Goal: Ask a question: Seek information or help from site administrators or community

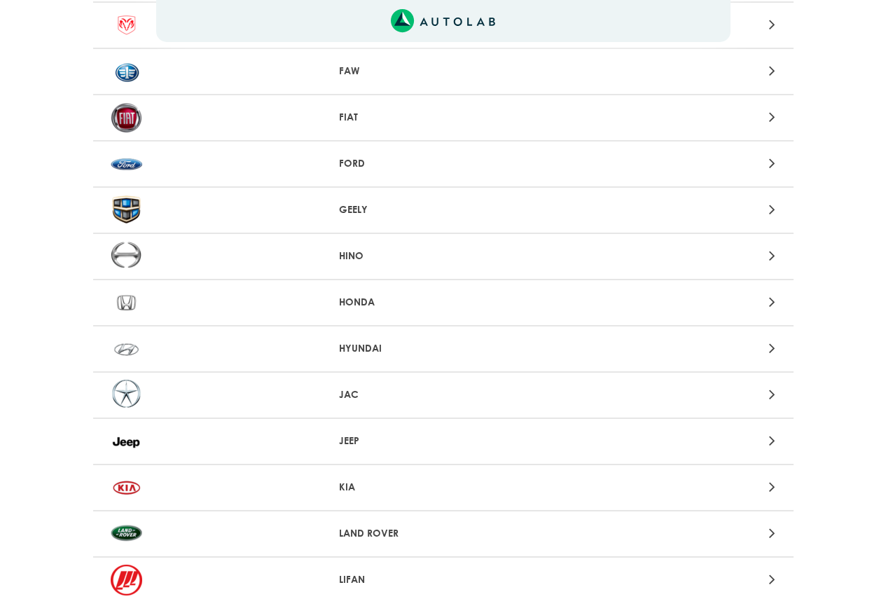
scroll to position [607, 0]
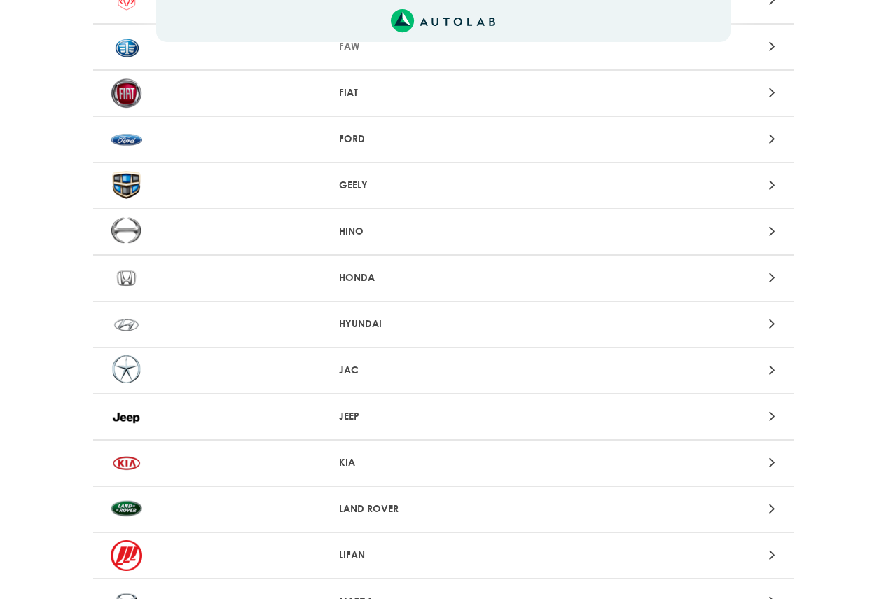
click at [777, 322] on div at bounding box center [671, 323] width 229 height 19
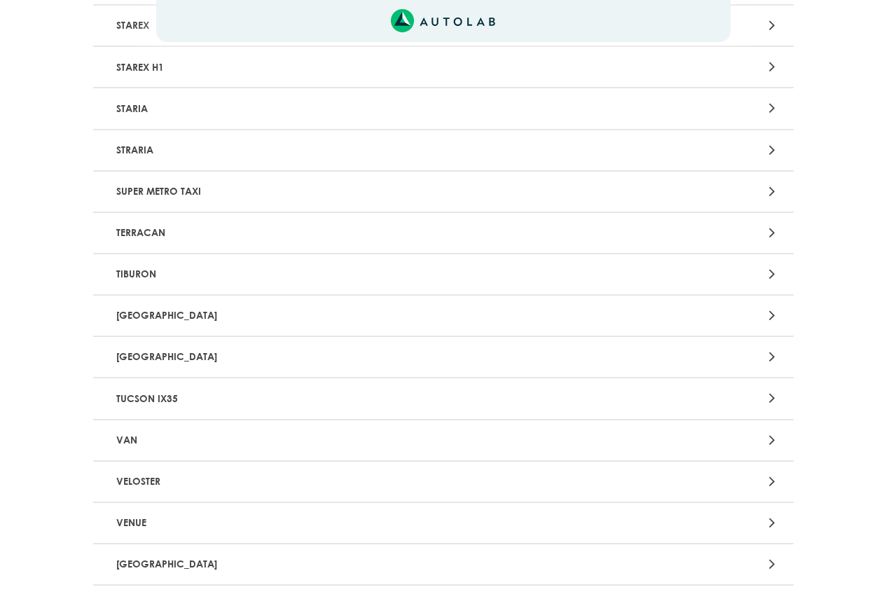
scroll to position [2988, 0]
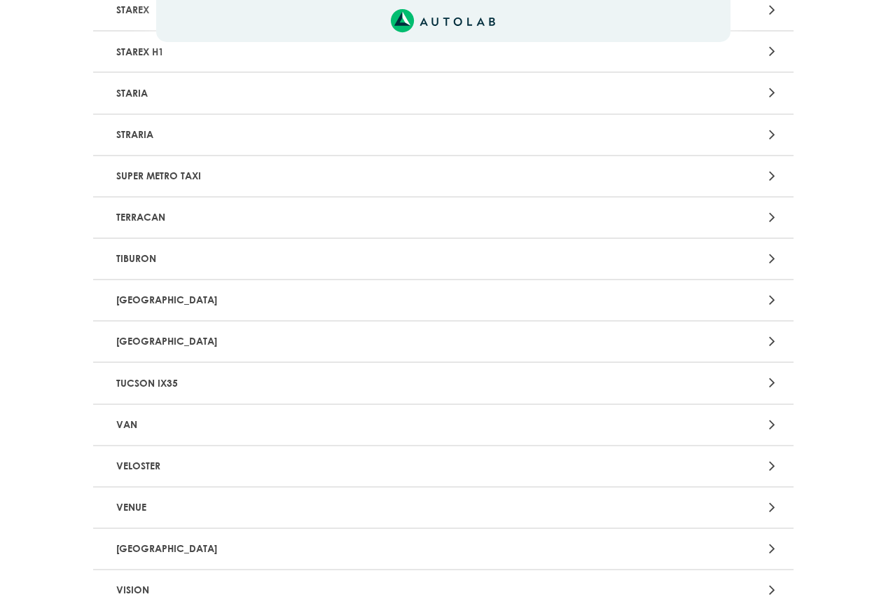
click at [770, 300] on icon at bounding box center [772, 300] width 6 height 18
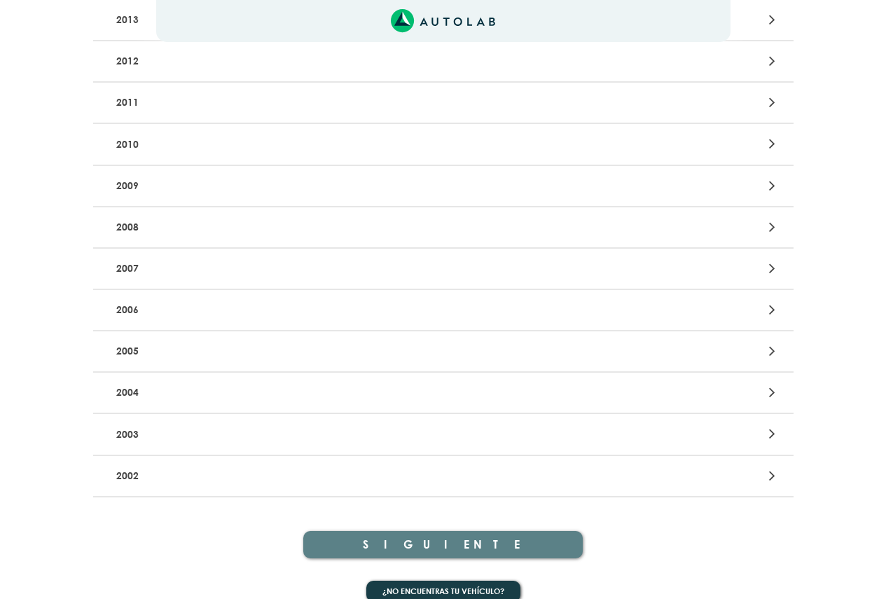
scroll to position [630, 0]
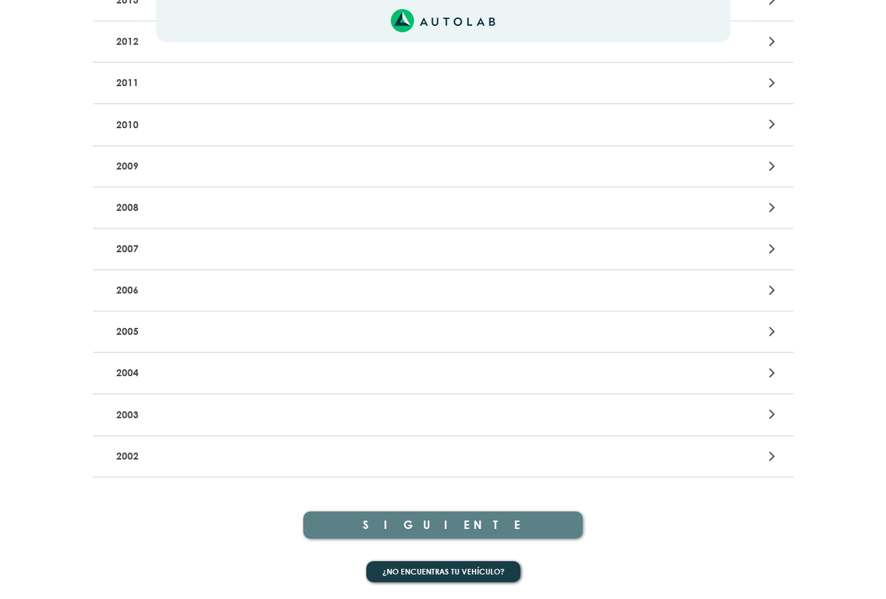
click at [751, 165] on div at bounding box center [671, 166] width 229 height 19
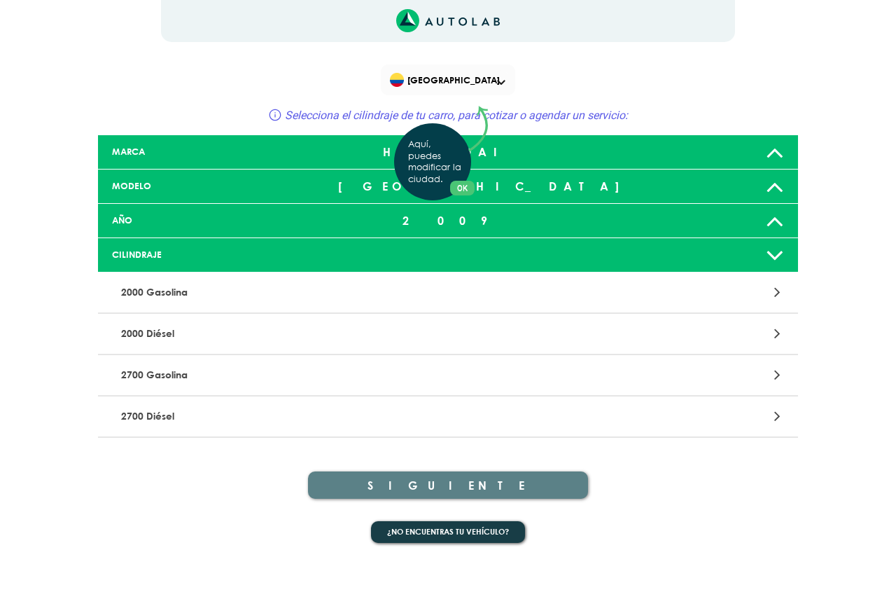
click at [775, 290] on div "Aquí, puedes modificar la ciudad. OK .aex,.bex{fill:none!important;stroke:#50c4…" at bounding box center [448, 299] width 896 height 599
click at [782, 293] on div at bounding box center [676, 292] width 229 height 19
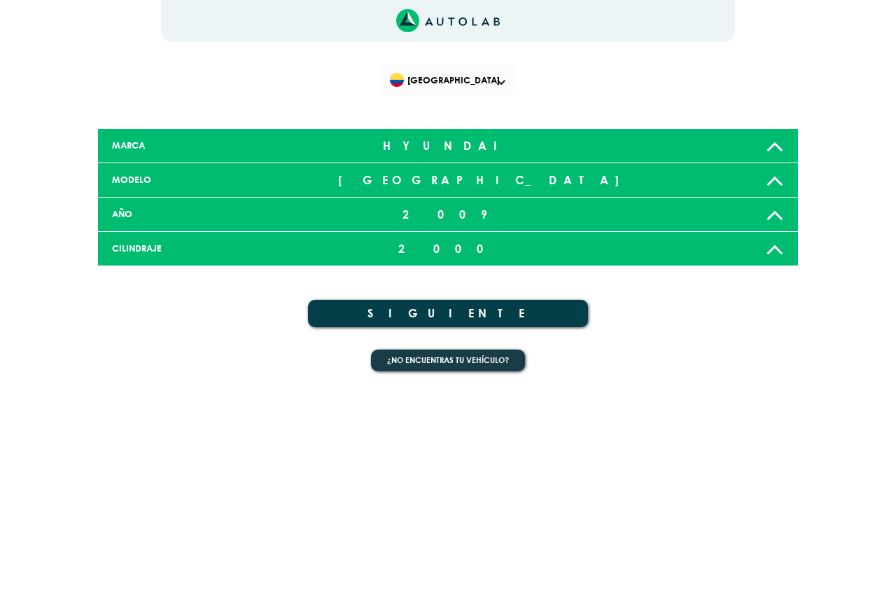
click at [487, 314] on button "SIGUIENTE" at bounding box center [448, 313] width 280 height 27
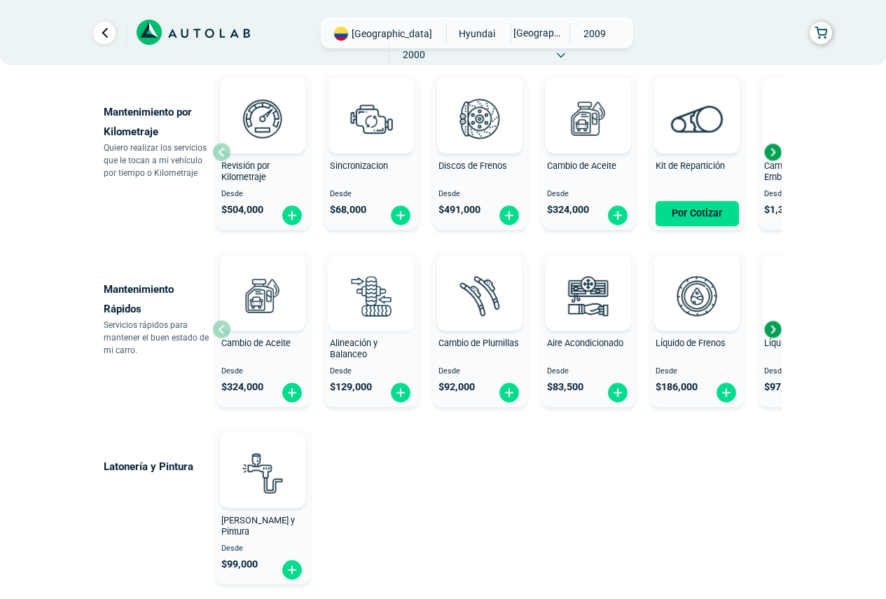
scroll to position [700, 0]
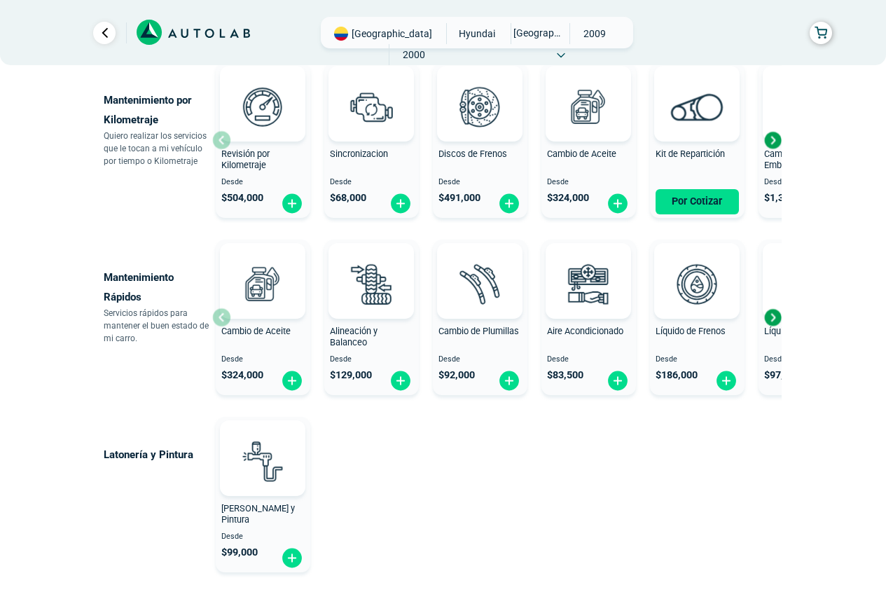
click at [776, 315] on div "Next slide" at bounding box center [772, 317] width 21 height 21
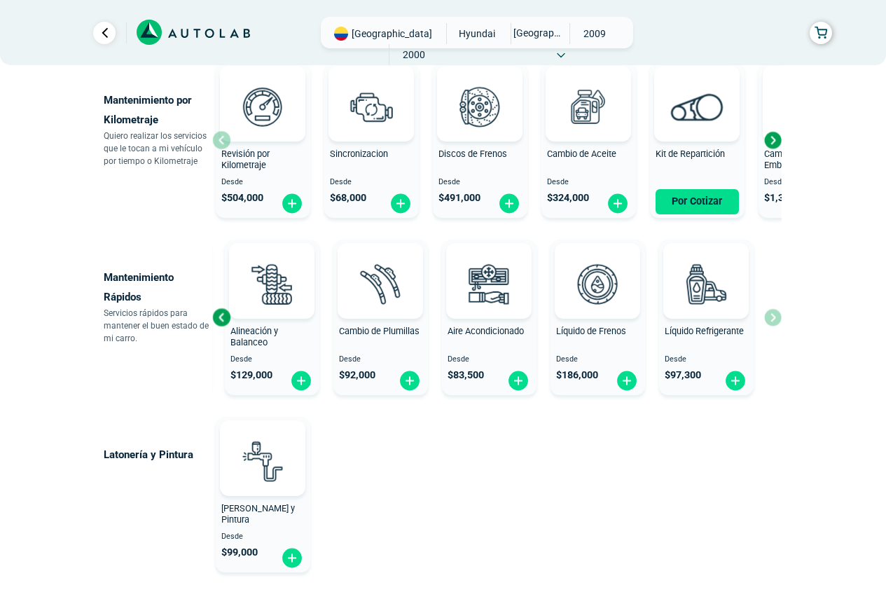
click at [776, 317] on div "Cambio de Aceite Desde $ 324,000 Alineación y Balanceo Desde $ 129,000 Cambio d…" at bounding box center [496, 317] width 569 height 167
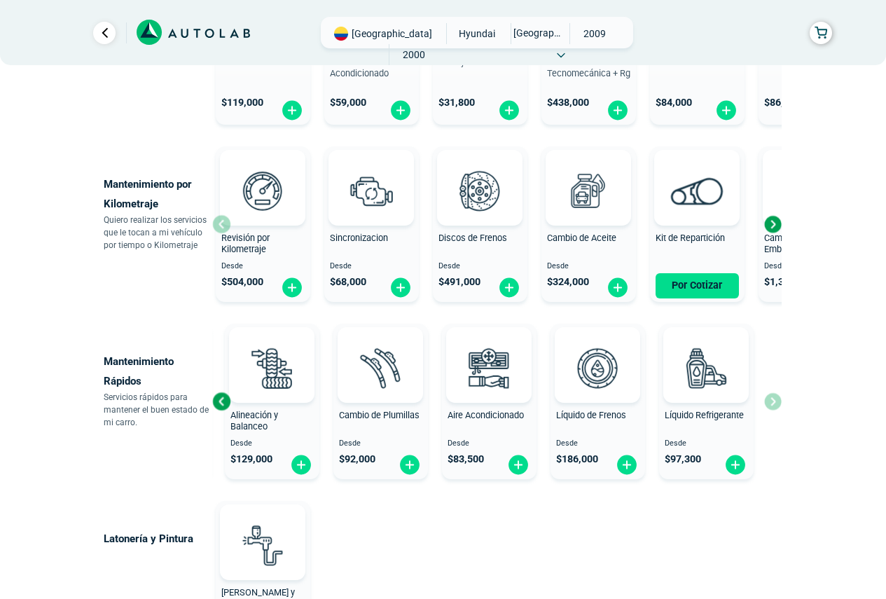
scroll to position [569, 0]
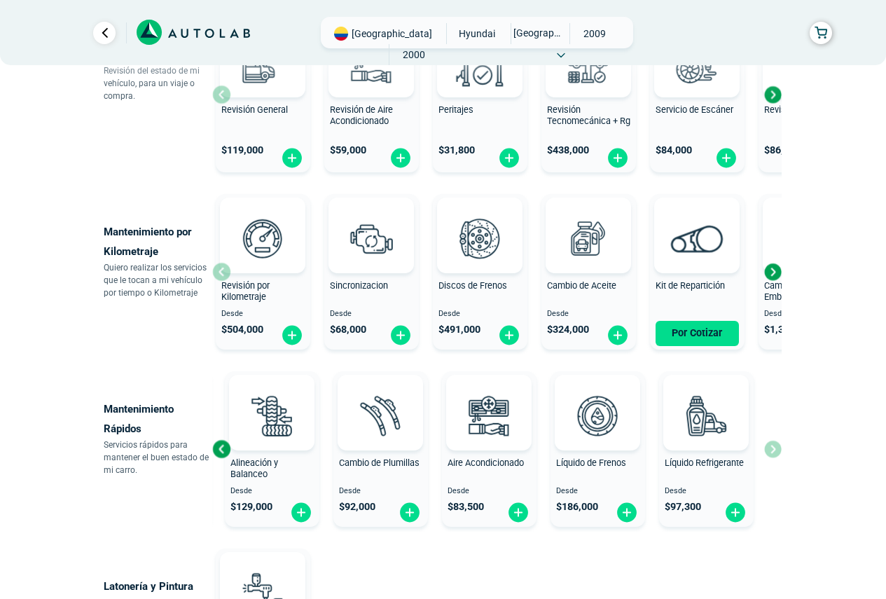
click at [772, 278] on div "Next slide" at bounding box center [772, 271] width 21 height 21
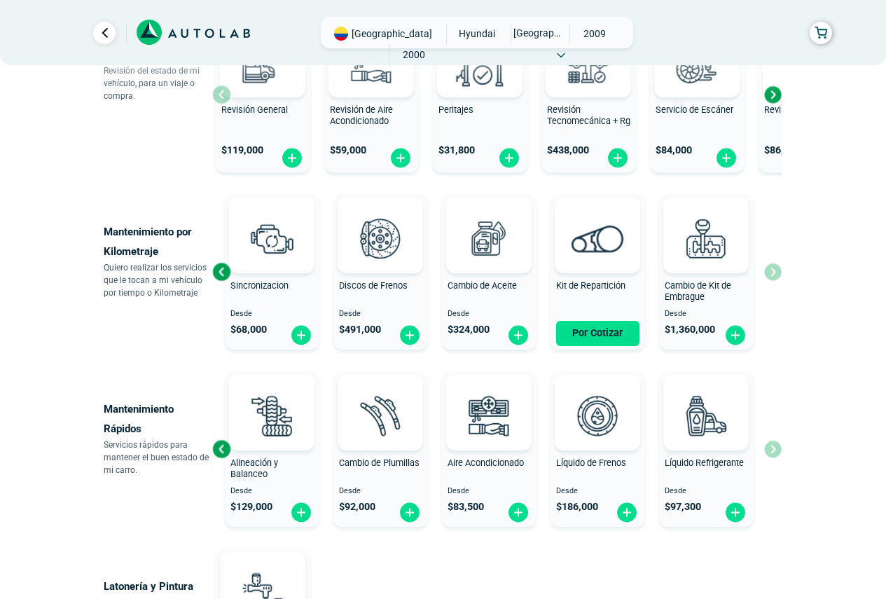
click at [772, 275] on div "Revisión por Kilometraje Desde $ 504,000 Sincronizacion Desde $ 68,000 Discos d…" at bounding box center [496, 271] width 569 height 167
click at [220, 268] on div "Previous slide" at bounding box center [221, 271] width 21 height 21
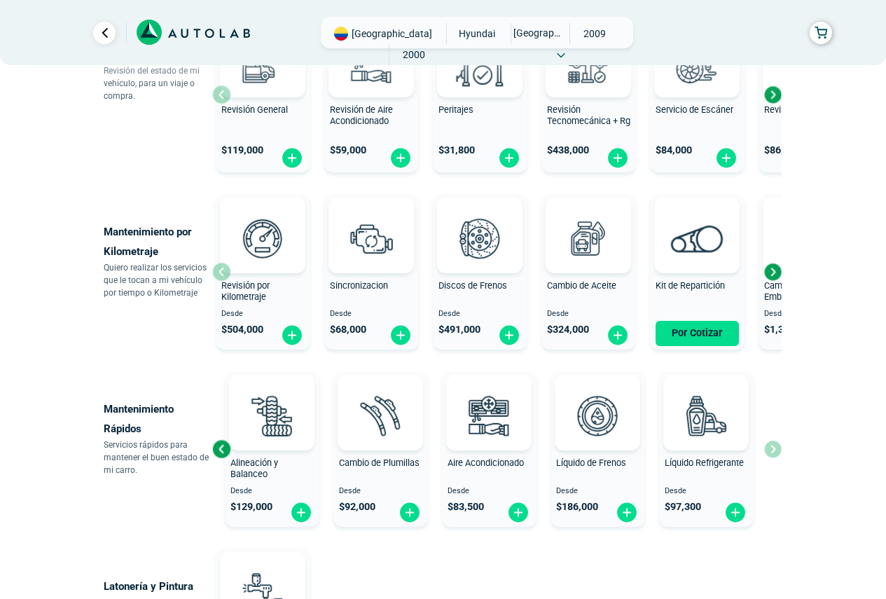
click at [228, 273] on div "Revisión por Kilometraje Desde $ 504,000" at bounding box center [263, 271] width 95 height 149
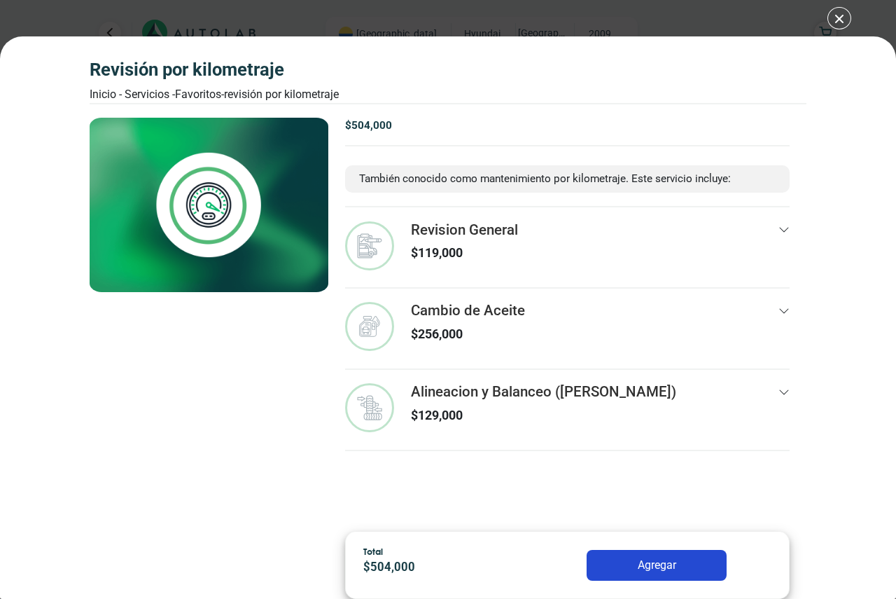
click at [836, 20] on div "Revisión por Kilometraje Inicio - Servicios - Favoritos - Revisión por Kilometr…" at bounding box center [448, 299] width 896 height 599
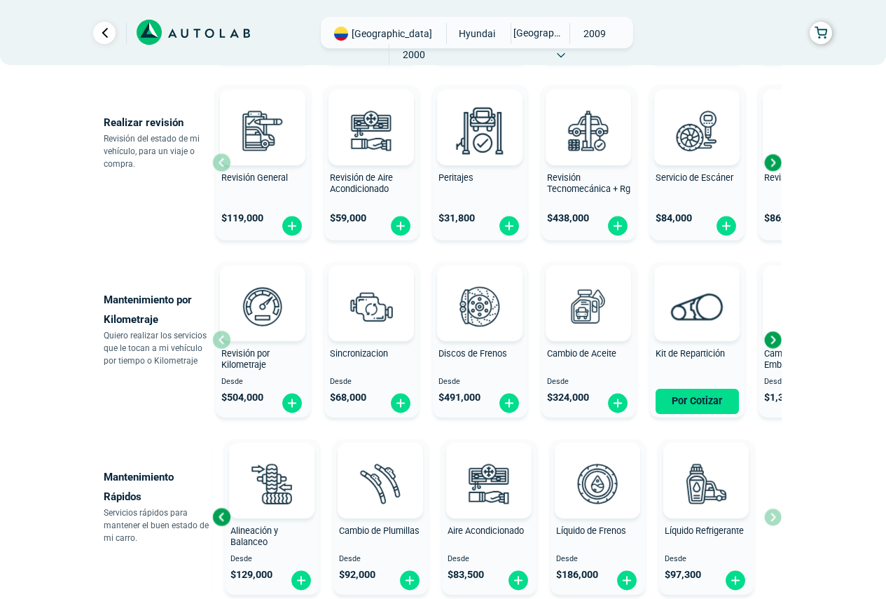
scroll to position [382, 0]
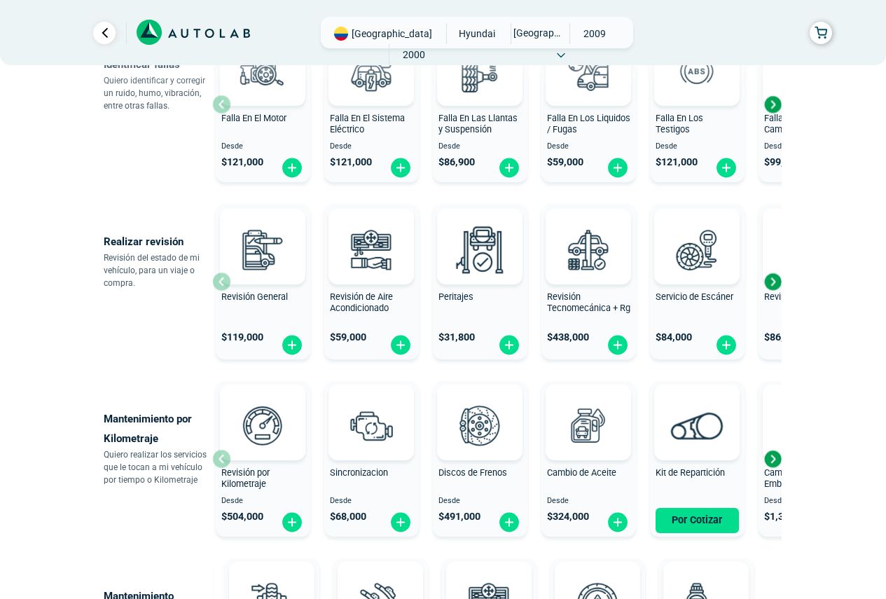
click at [775, 283] on div "Next slide" at bounding box center [772, 281] width 21 height 21
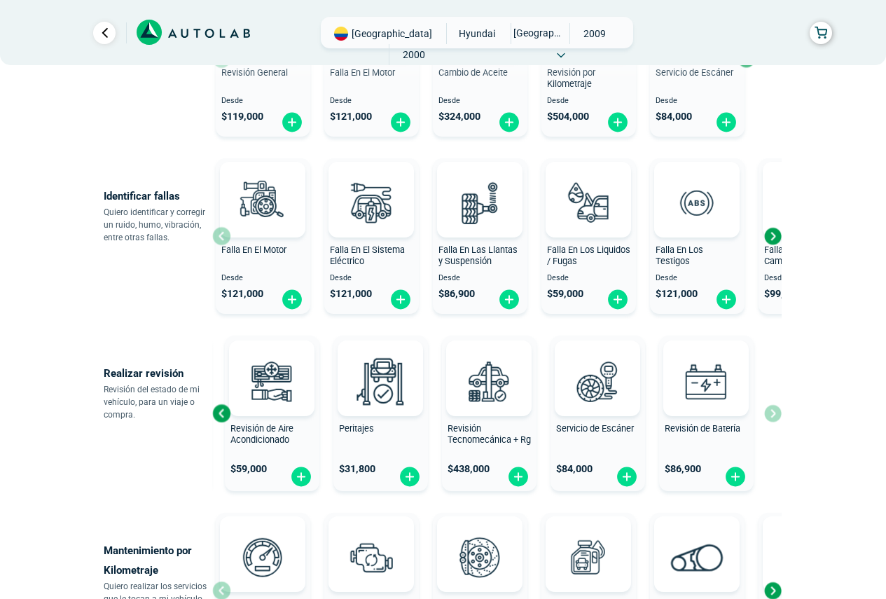
scroll to position [242, 0]
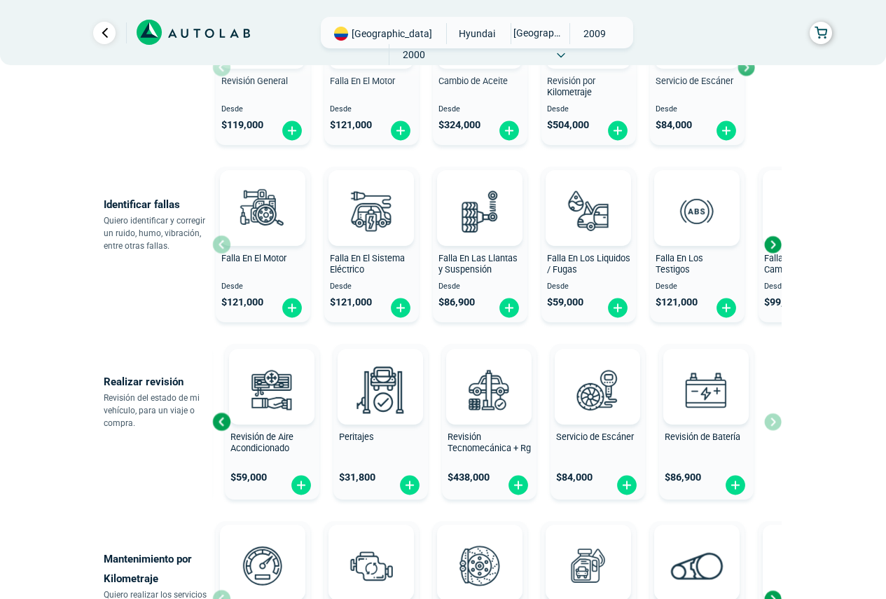
click at [777, 248] on div "Next slide" at bounding box center [772, 244] width 21 height 21
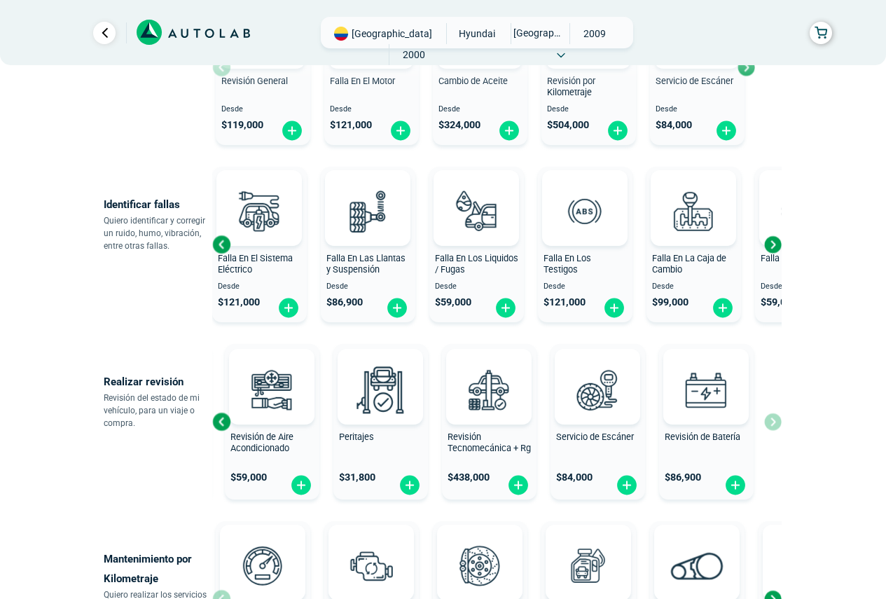
click at [777, 246] on div "Next slide" at bounding box center [772, 244] width 21 height 21
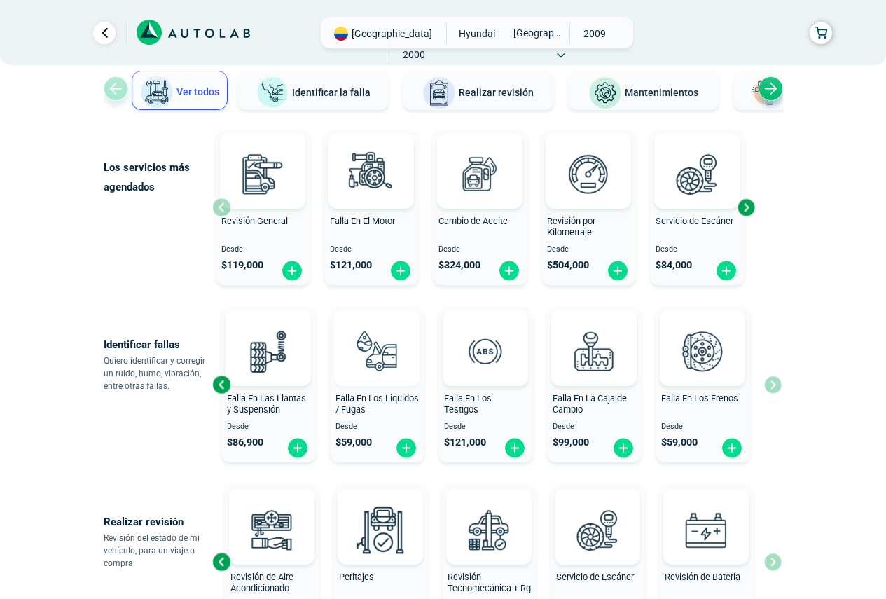
scroll to position [55, 0]
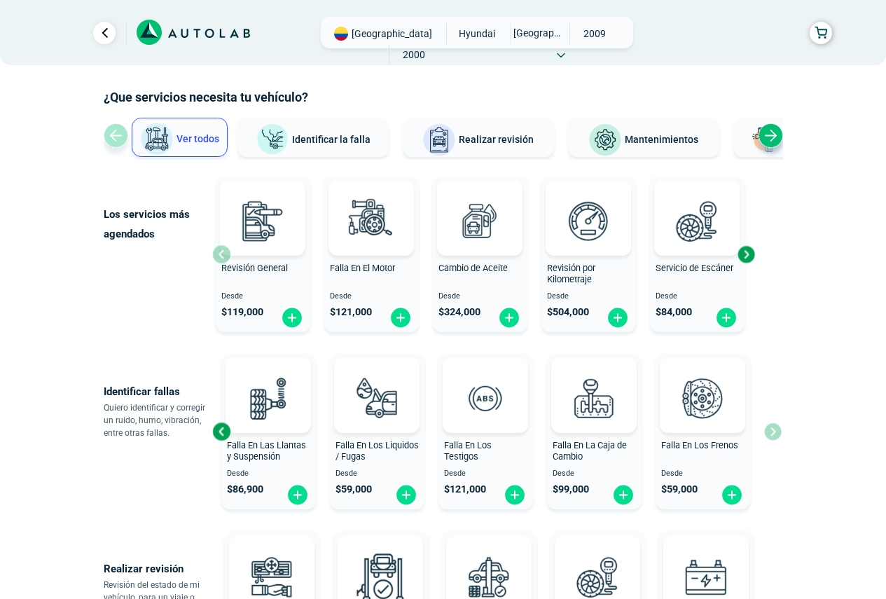
click at [773, 135] on div "Next slide" at bounding box center [770, 135] width 25 height 25
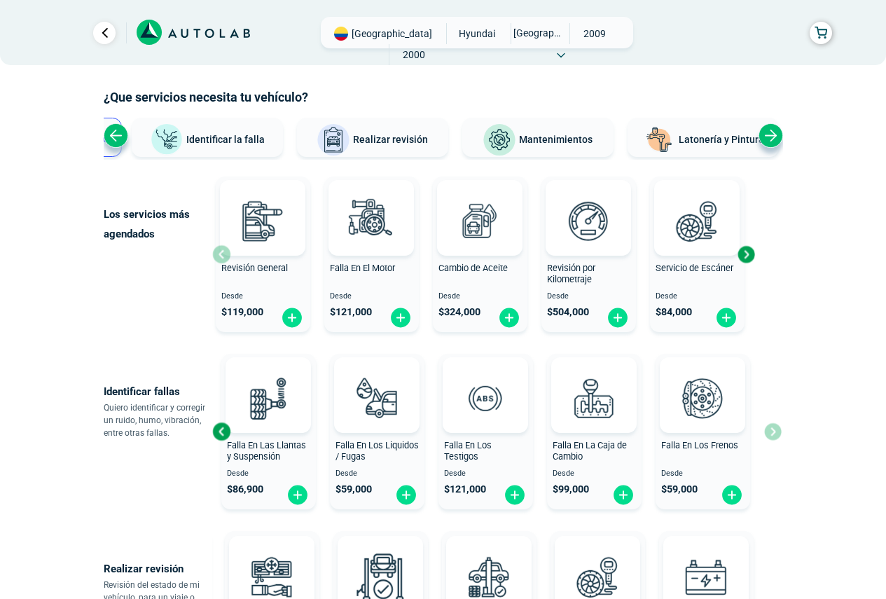
click at [771, 133] on div "Next slide" at bounding box center [770, 135] width 25 height 25
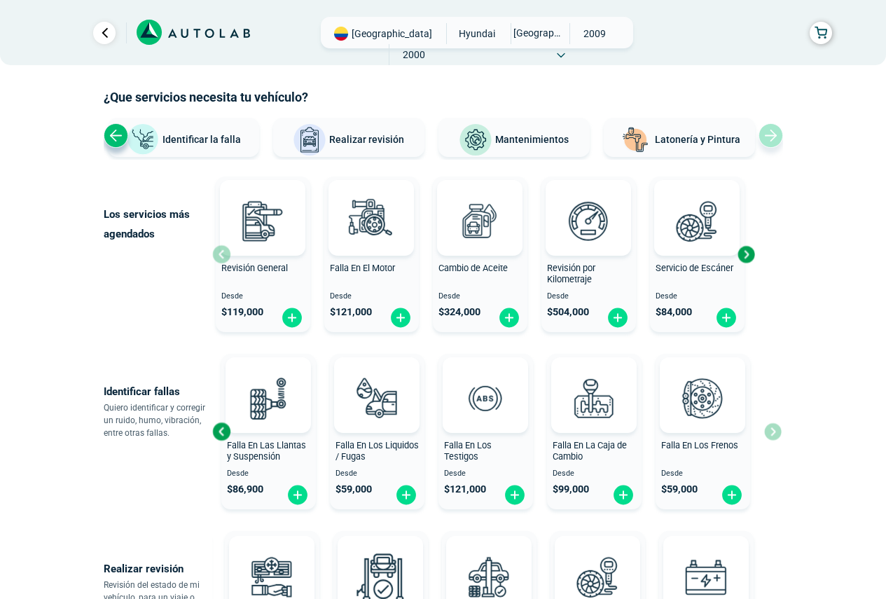
click at [120, 129] on div "Previous slide" at bounding box center [116, 135] width 25 height 25
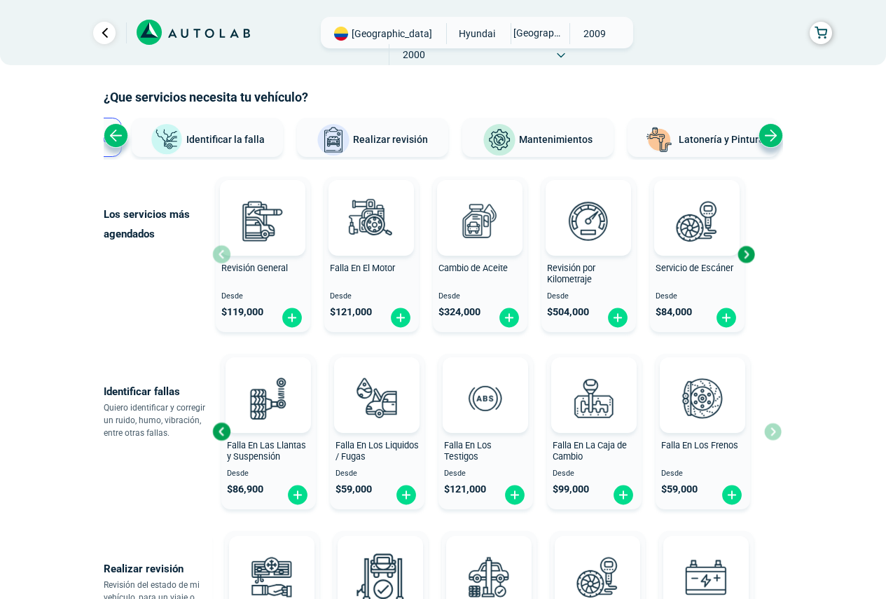
click at [116, 133] on div "Previous slide" at bounding box center [116, 135] width 25 height 25
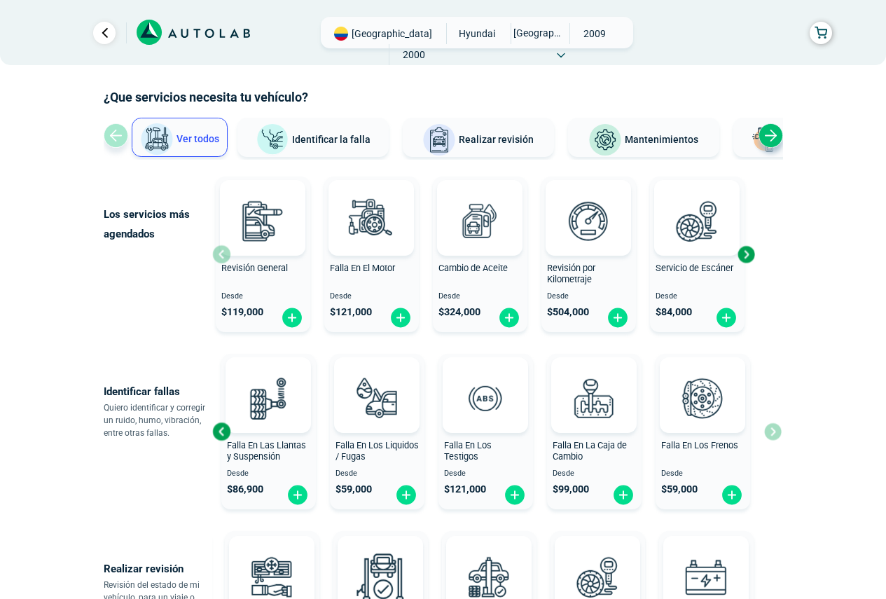
click at [116, 133] on div "Ver todos Identificar la falla Realizar revisión Mantenimientos Latonería y Pin…" at bounding box center [443, 139] width 679 height 42
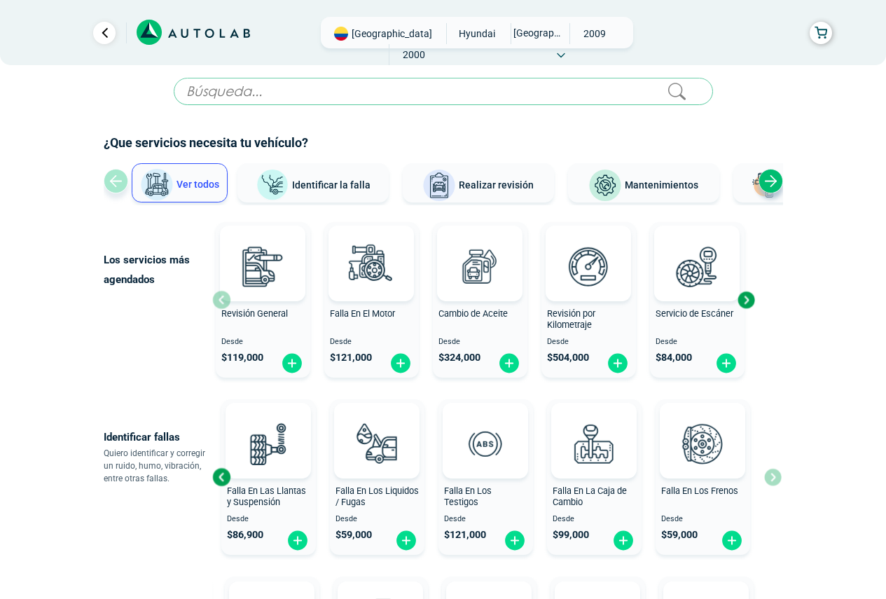
scroll to position [0, 0]
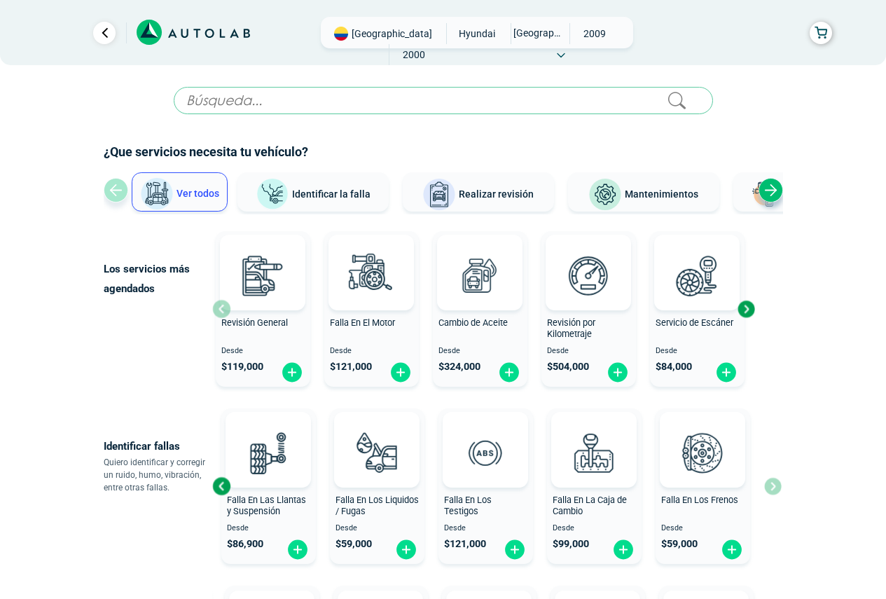
click at [328, 110] on input "text" at bounding box center [443, 100] width 539 height 27
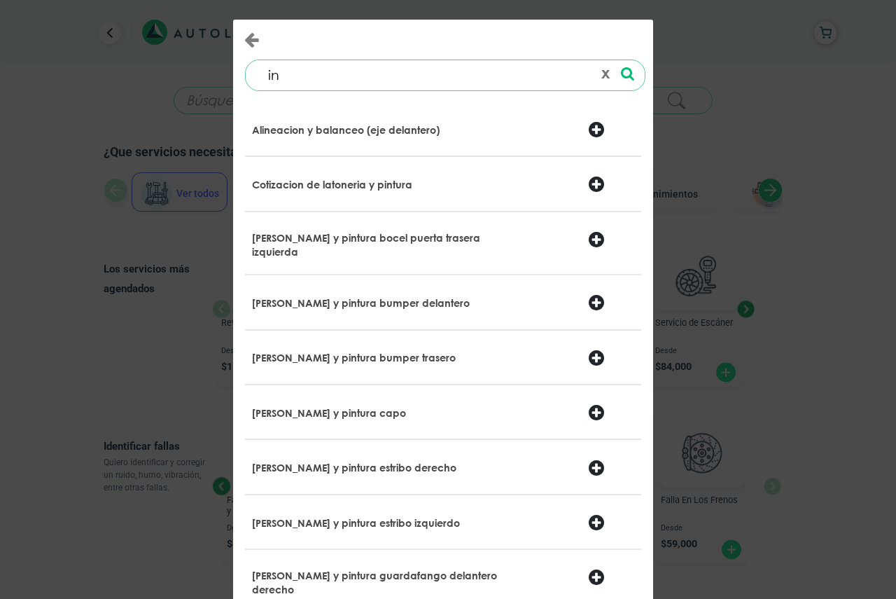
type input "i"
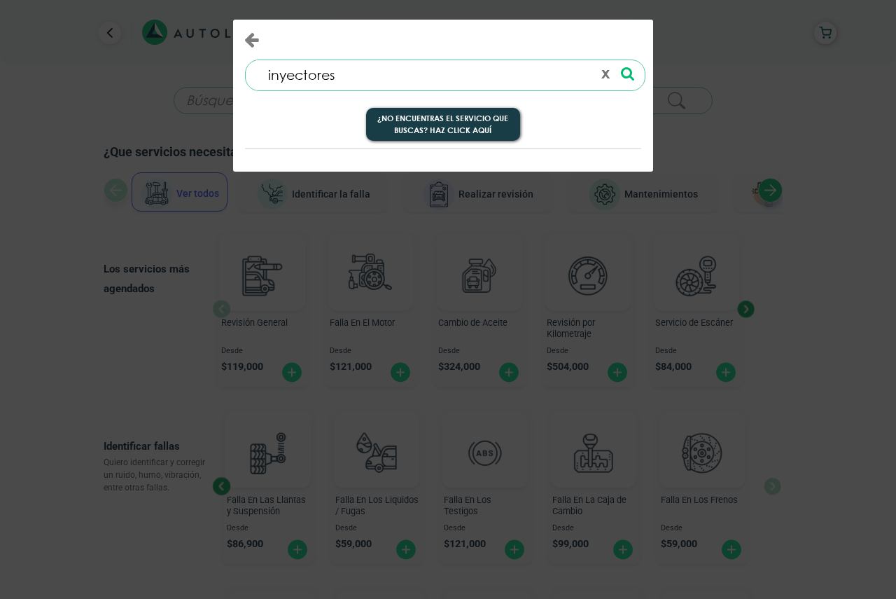
type input "inyectores"
click at [480, 116] on button "¿No encuentras el servicio que buscas? Haz click aquí" at bounding box center [443, 125] width 154 height 34
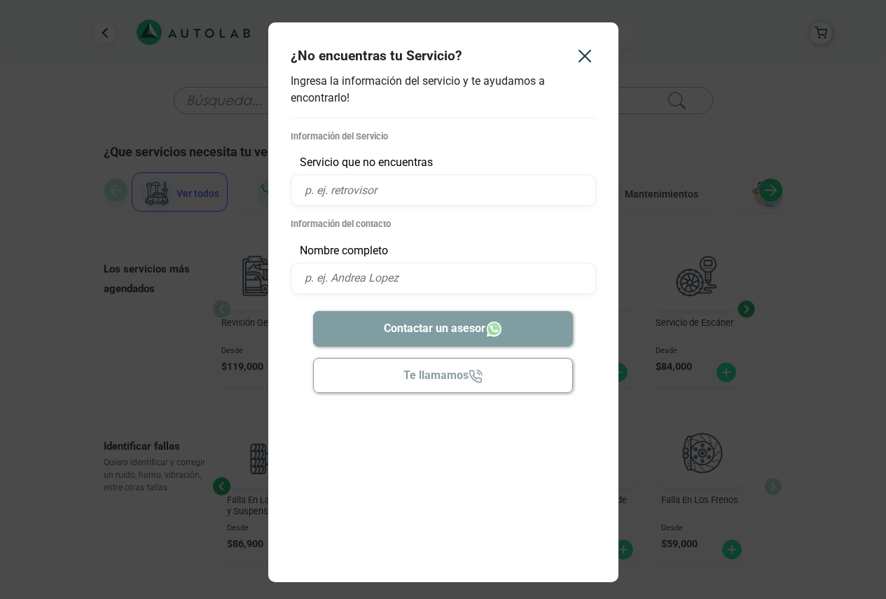
click at [385, 188] on input "text" at bounding box center [443, 190] width 305 height 32
click at [389, 156] on p "Servicio que no encuentras" at bounding box center [443, 162] width 305 height 17
click at [379, 135] on p "Información del Servicio" at bounding box center [443, 136] width 305 height 13
click at [359, 195] on input "text" at bounding box center [443, 190] width 305 height 32
type input "Limpiar inyectores"
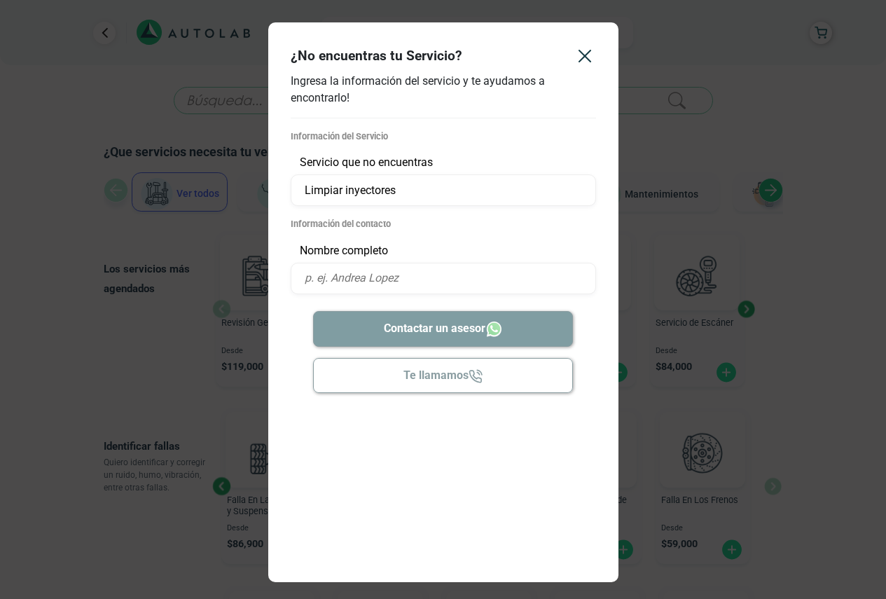
click at [404, 223] on p "Información del contacto" at bounding box center [443, 223] width 305 height 13
click at [356, 251] on p "Nombre completo" at bounding box center [443, 250] width 305 height 17
click at [381, 274] on input "text" at bounding box center [443, 279] width 305 height 32
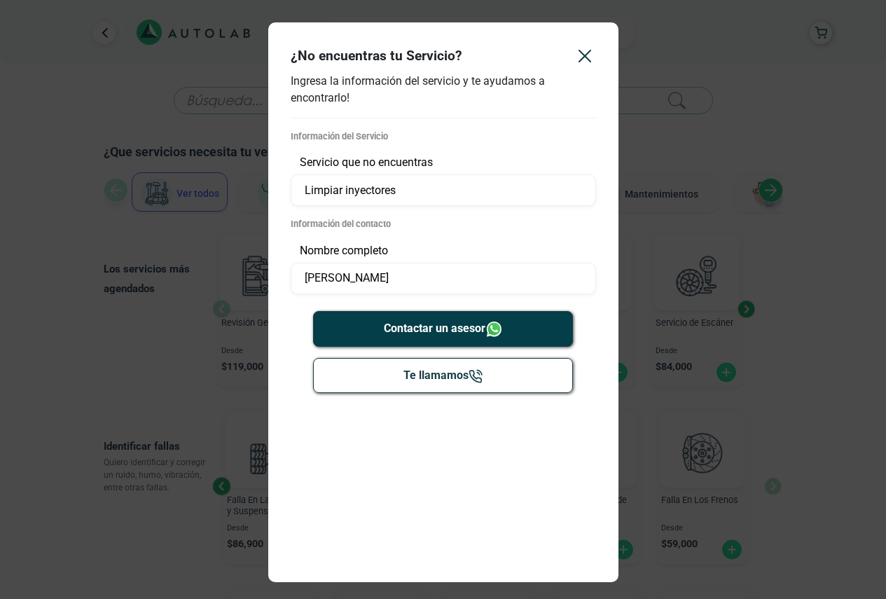
type input "[PERSON_NAME]"
click at [415, 132] on p "Información del Servicio" at bounding box center [443, 136] width 305 height 13
click at [406, 118] on div "Ingresa la información del servicio y te ayudamos a encontrarlo!" at bounding box center [443, 96] width 305 height 46
drag, startPoint x: 474, startPoint y: 326, endPoint x: 424, endPoint y: 343, distance: 53.4
click at [436, 388] on div "Contactar un asesor Te llamamos" at bounding box center [443, 352] width 305 height 82
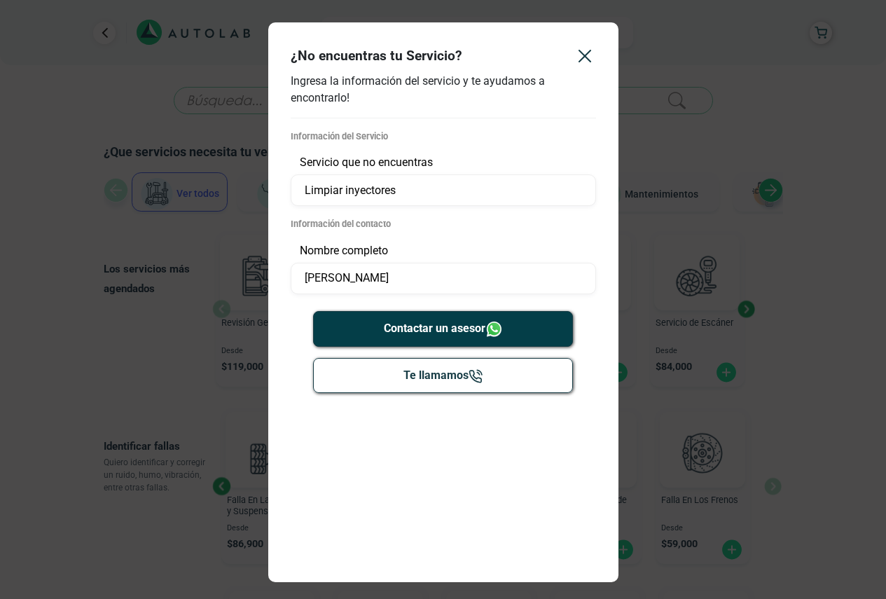
click at [458, 382] on button "Te llamamos" at bounding box center [443, 375] width 260 height 35
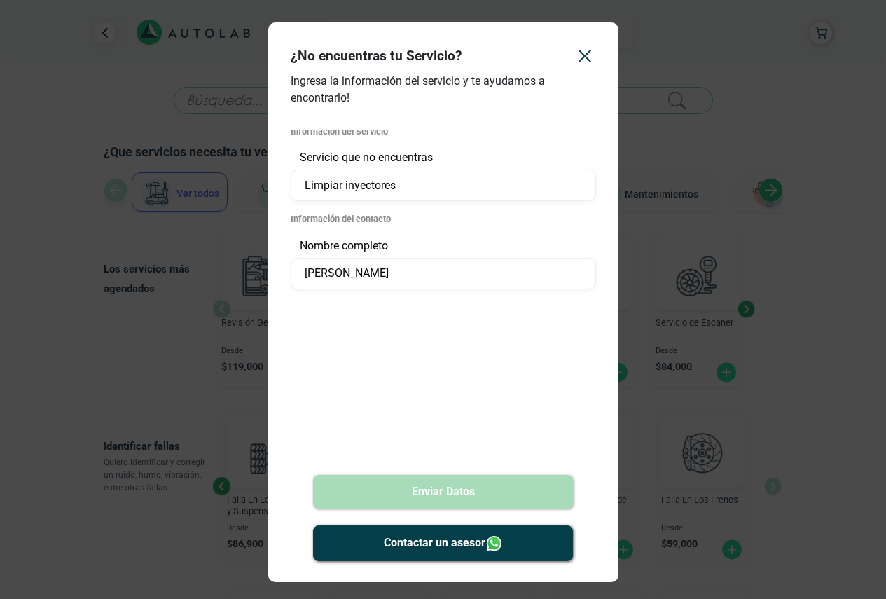
scroll to position [6, 0]
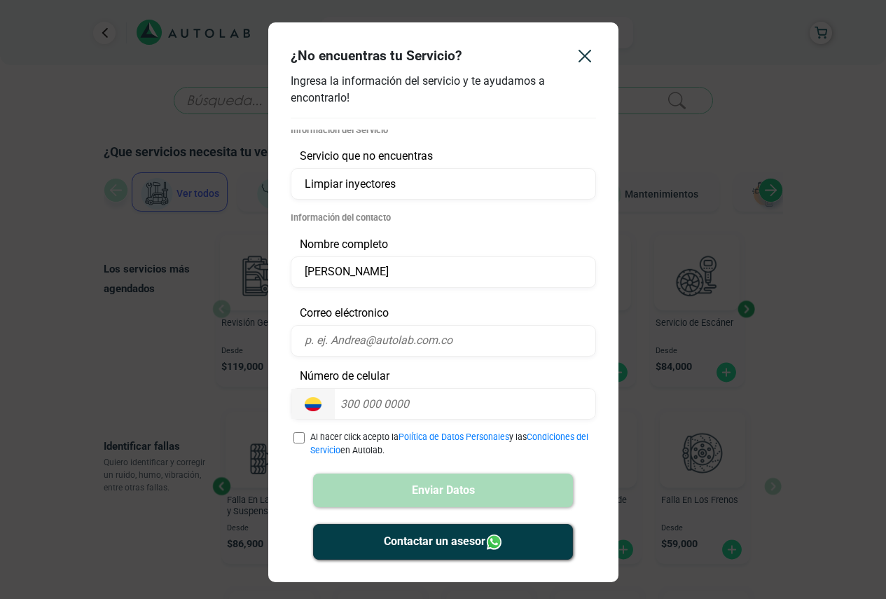
click at [378, 343] on input "email" at bounding box center [443, 341] width 305 height 32
type input "[EMAIL_ADDRESS][DOMAIN_NAME]"
click at [407, 390] on input "number" at bounding box center [409, 404] width 149 height 30
type input "3223081554"
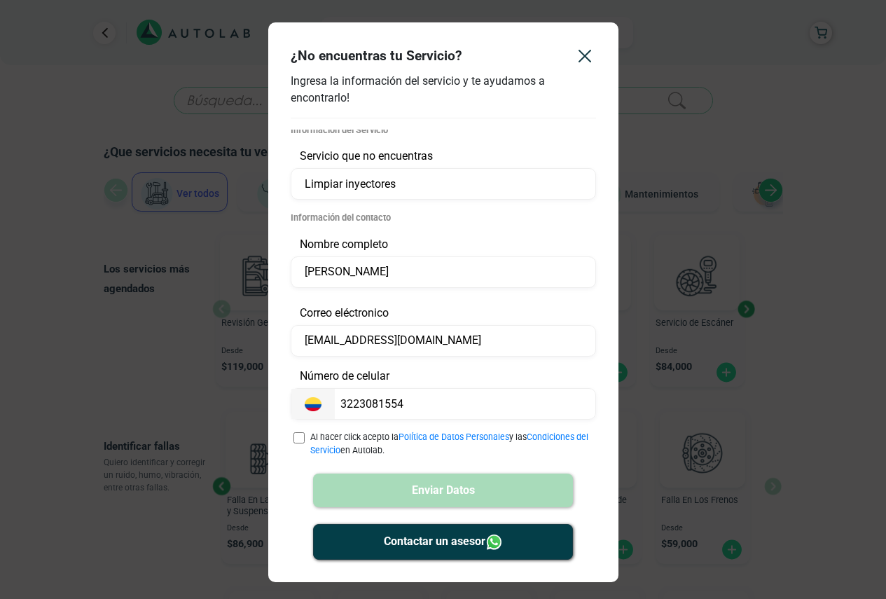
click at [303, 438] on input "checkbox" at bounding box center [298, 438] width 11 height 14
checkbox input "true"
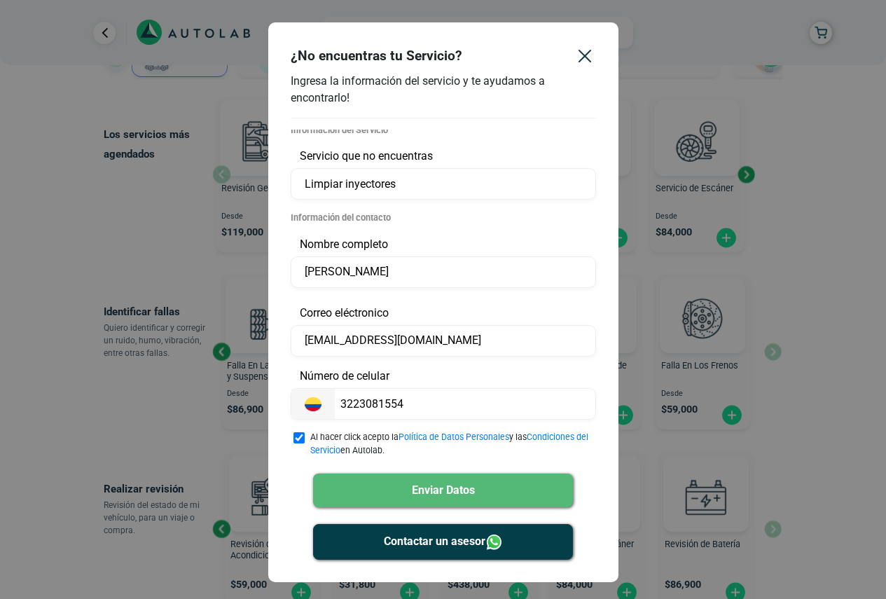
scroll to position [140, 0]
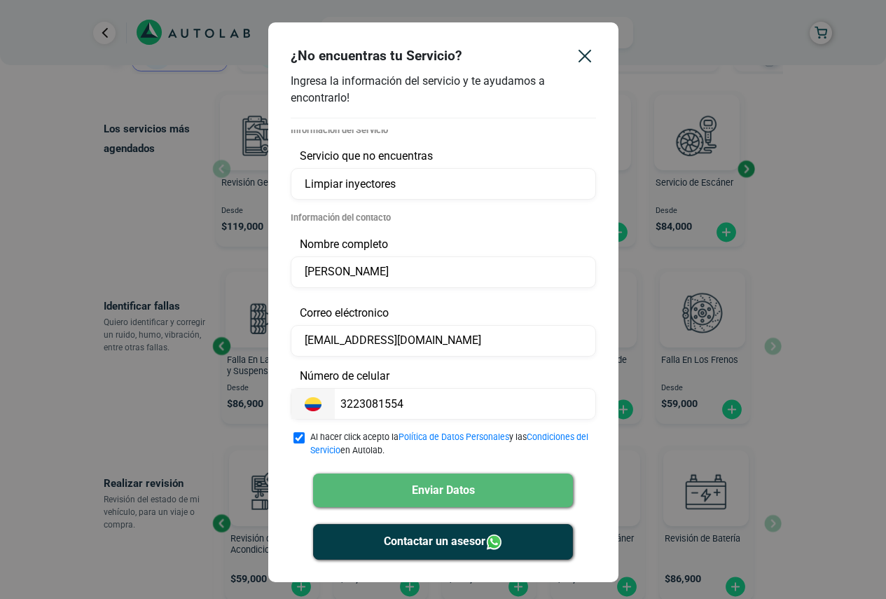
drag, startPoint x: 464, startPoint y: 492, endPoint x: 512, endPoint y: 337, distance: 162.6
click at [512, 337] on div "Información del Servicio Servicio que no encuentras Limpiar inyectores Informac…" at bounding box center [443, 341] width 305 height 436
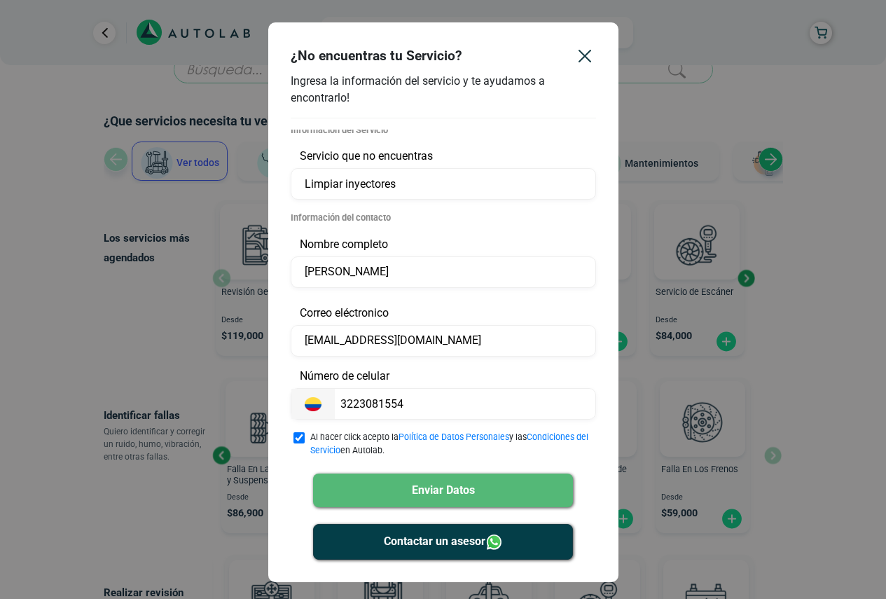
scroll to position [47, 0]
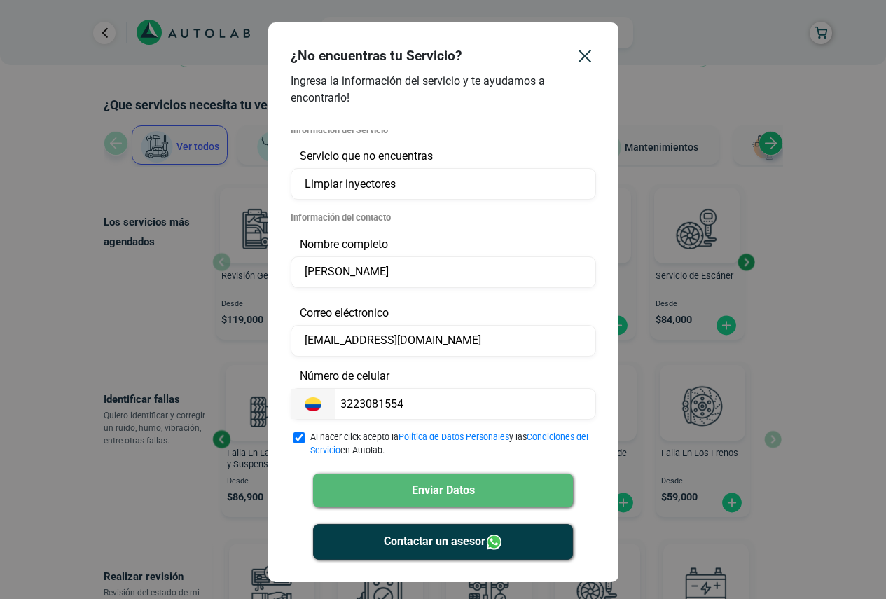
click at [450, 487] on button "Enviar Datos" at bounding box center [443, 490] width 260 height 34
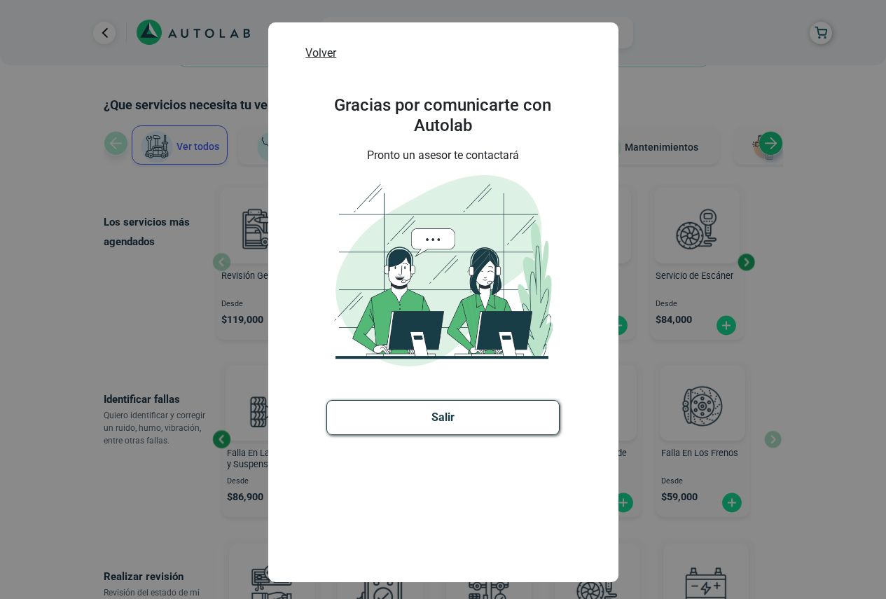
scroll to position [0, 0]
click at [496, 426] on button "Salir" at bounding box center [443, 417] width 234 height 35
